Goal: Navigation & Orientation: Understand site structure

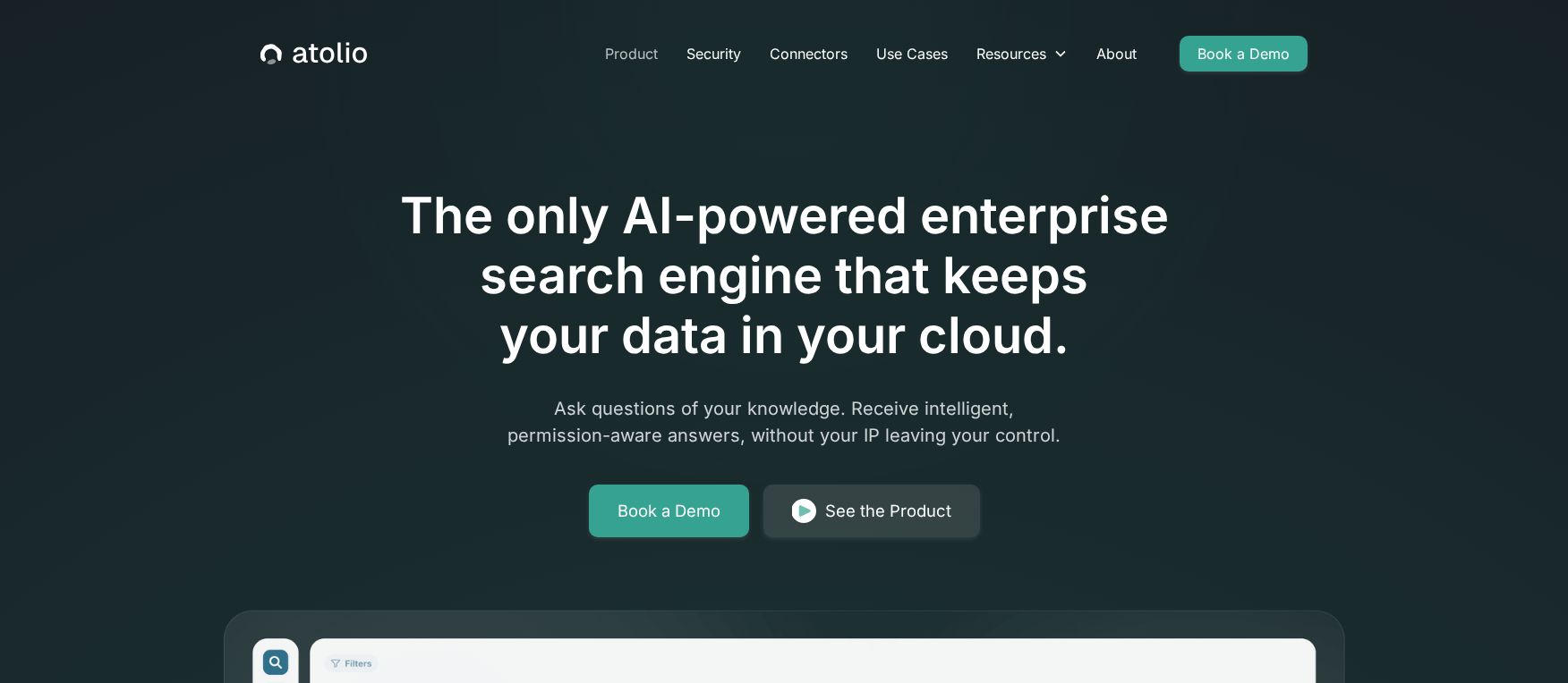
click at [623, 48] on link "Product" at bounding box center [631, 54] width 81 height 36
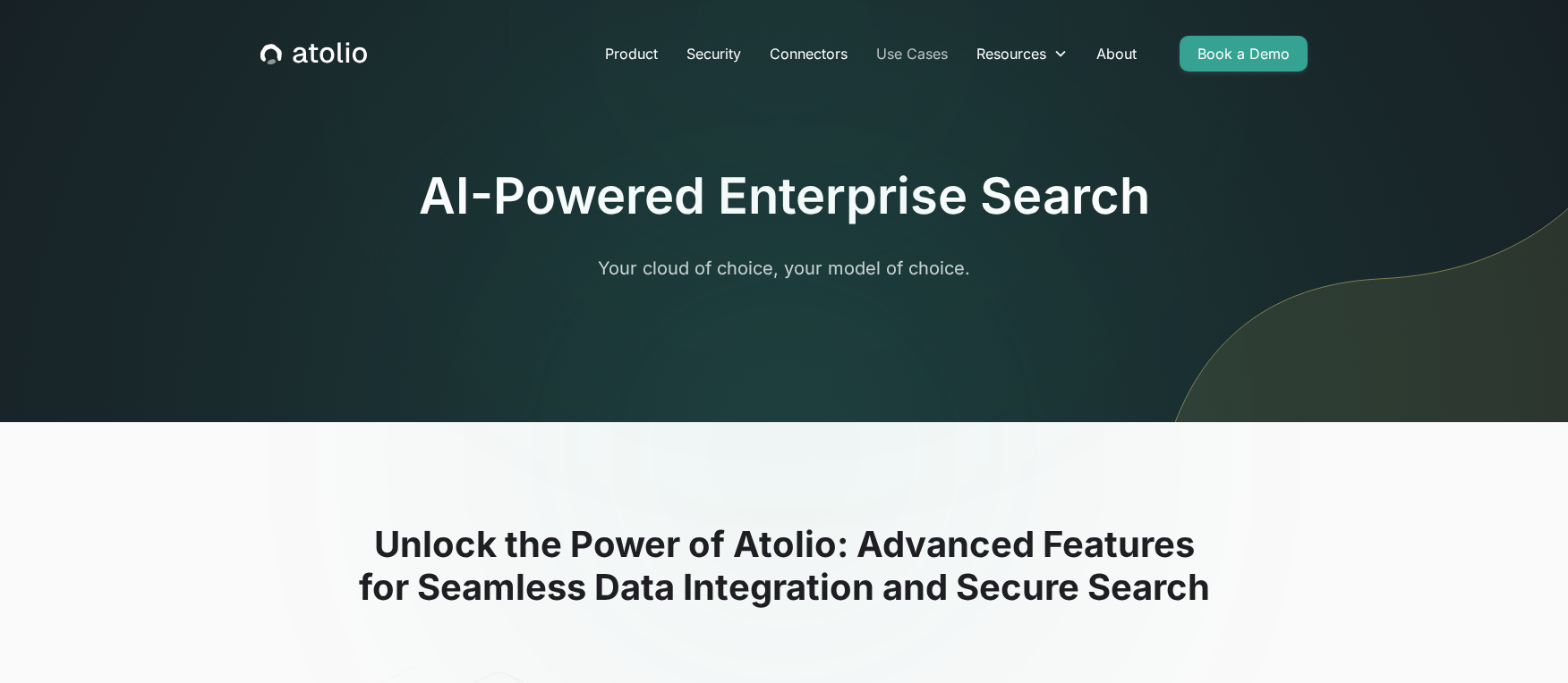
click at [939, 46] on link "Use Cases" at bounding box center [912, 54] width 100 height 36
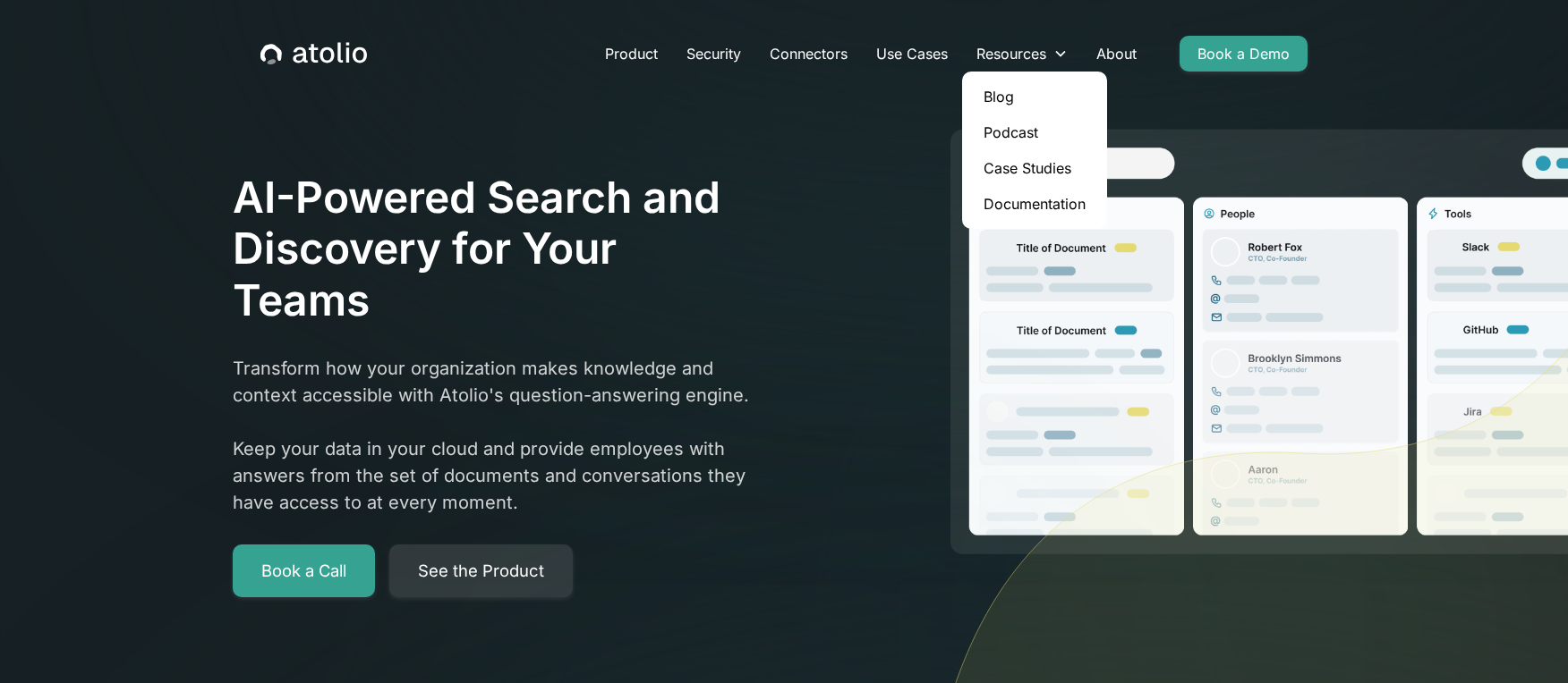
click at [1013, 96] on link "Blog" at bounding box center [1034, 97] width 131 height 36
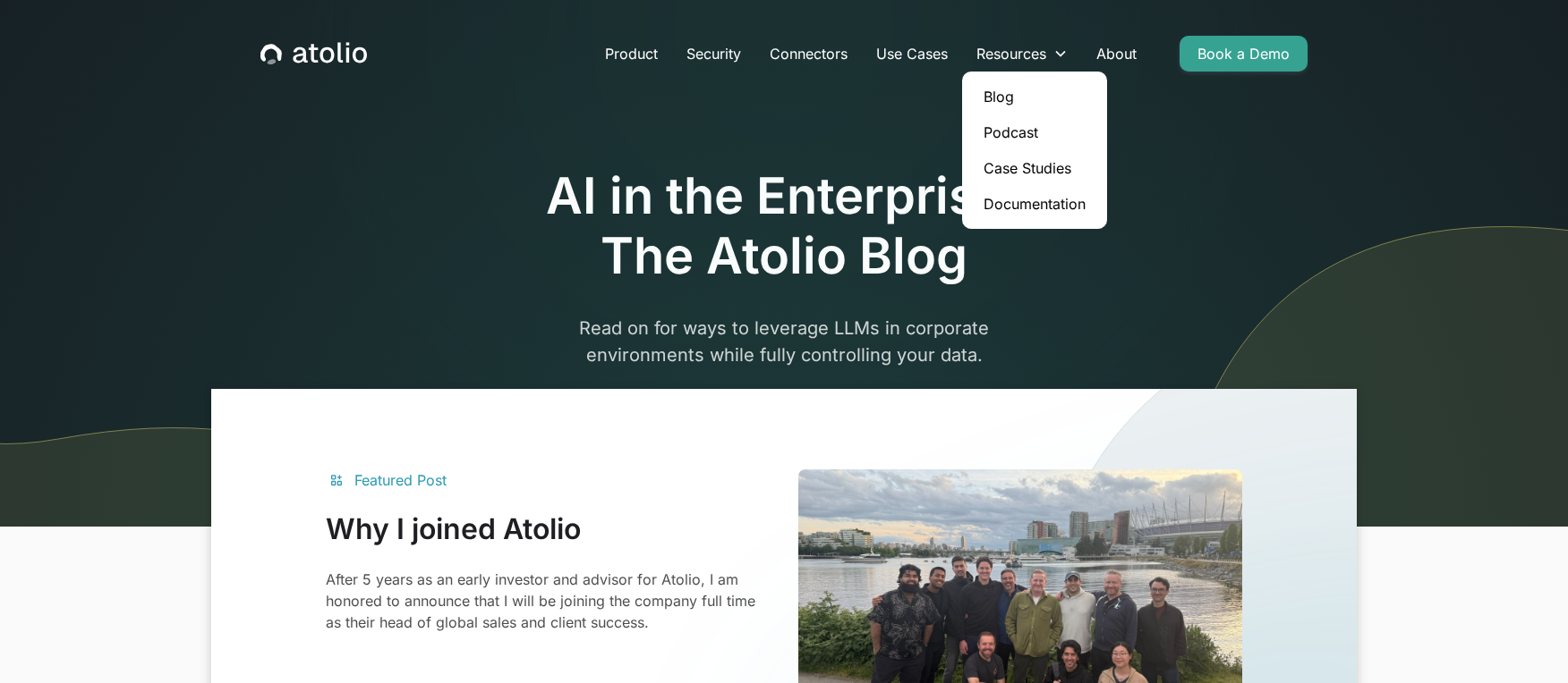
click at [1038, 165] on link "Case Studies" at bounding box center [1034, 168] width 131 height 36
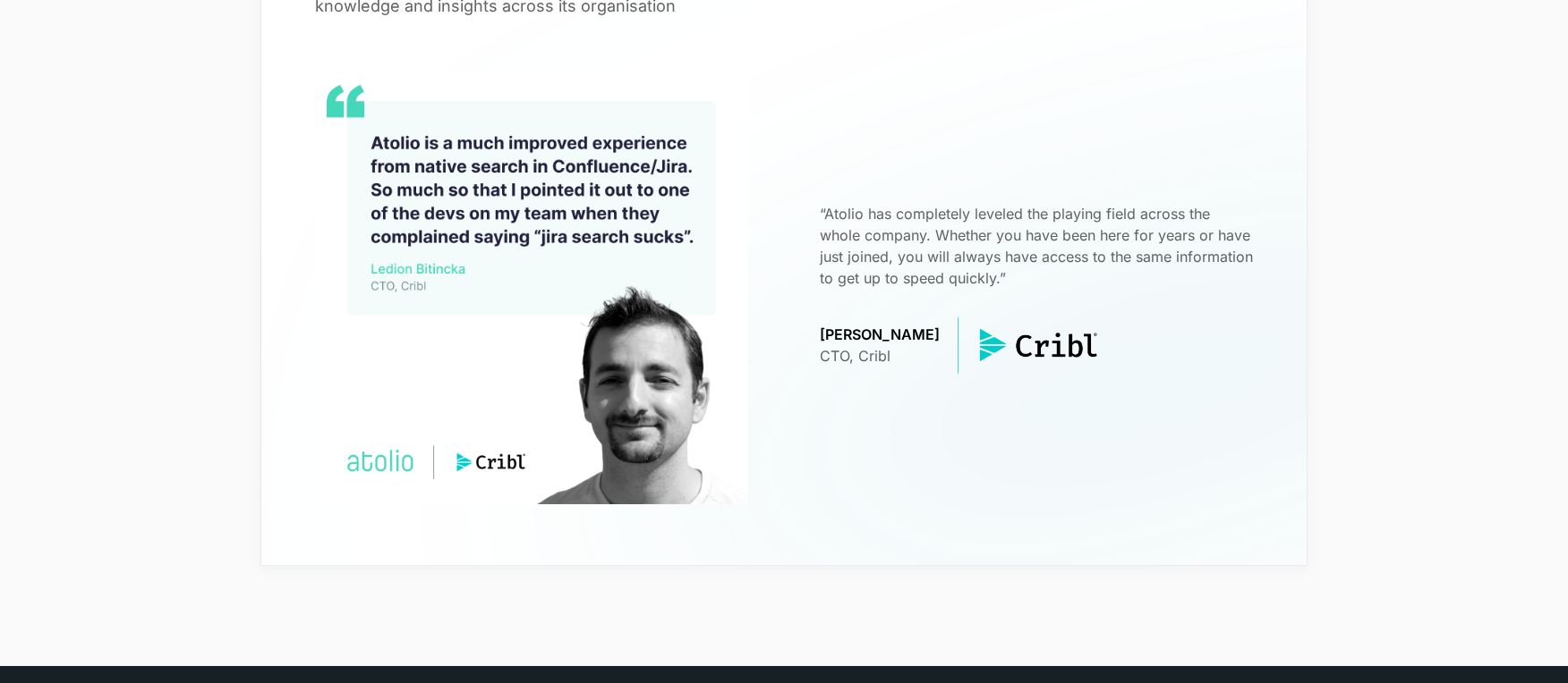
scroll to position [578, 0]
